Goal: Answer question/provide support: Share knowledge or assist other users

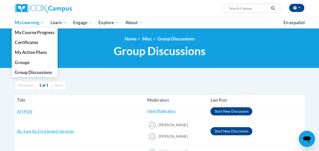
click at [36, 24] on span "My Learning" at bounding box center [29, 23] width 29 height 6
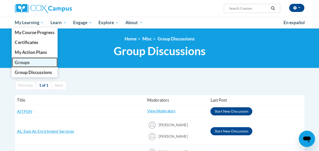
click at [27, 63] on span "Groups" at bounding box center [22, 62] width 15 height 5
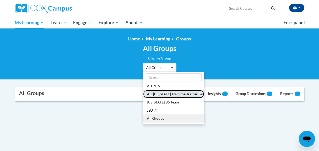
click at [171, 95] on button "AL: [US_STATE] Train the Trainer Group" at bounding box center [173, 94] width 61 height 8
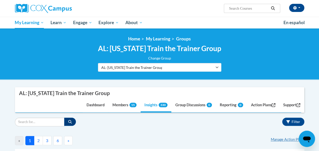
drag, startPoint x: 161, startPoint y: 133, endPoint x: 178, endPoint y: 128, distance: 17.9
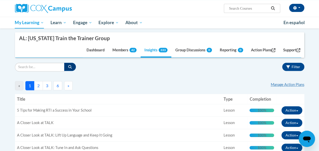
scroll to position [50, 0]
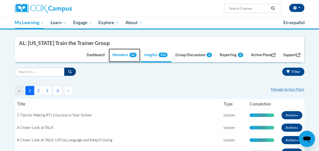
click at [121, 55] on link "Members 42" at bounding box center [125, 55] width 32 height 14
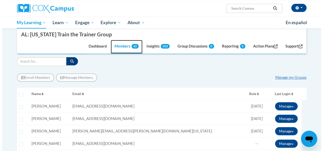
scroll to position [60, 0]
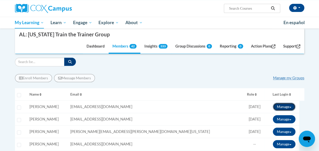
click at [288, 108] on button "Manage" at bounding box center [284, 107] width 23 height 8
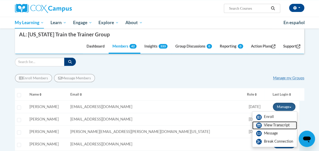
click at [276, 125] on link "View Transcript" at bounding box center [274, 125] width 45 height 8
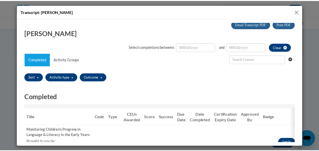
scroll to position [0, 0]
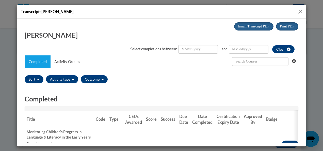
click at [301, 10] on button "Close" at bounding box center [300, 11] width 6 height 6
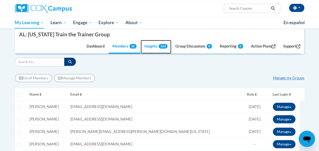
click at [144, 46] on link "Insights 333" at bounding box center [156, 47] width 31 height 14
